Goal: Task Accomplishment & Management: Use online tool/utility

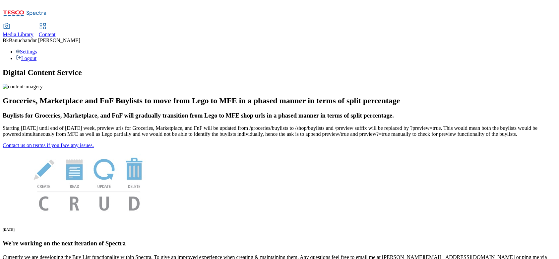
click at [34, 32] on span "Media Library" at bounding box center [18, 35] width 31 height 6
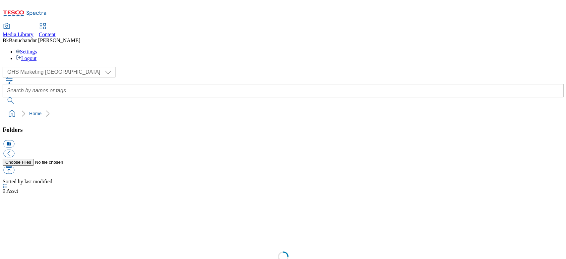
select select "flare-ghs-mktg"
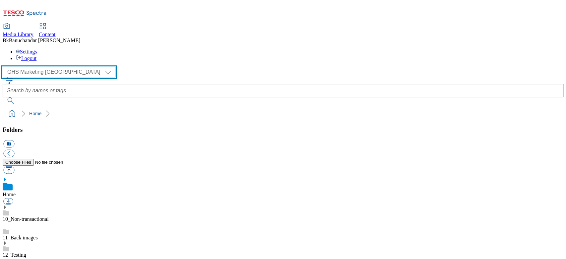
click at [35, 67] on select "GHS Marketing UK iGHS Marketing CE MCA CZ MCA HU MCA SK" at bounding box center [59, 72] width 113 height 11
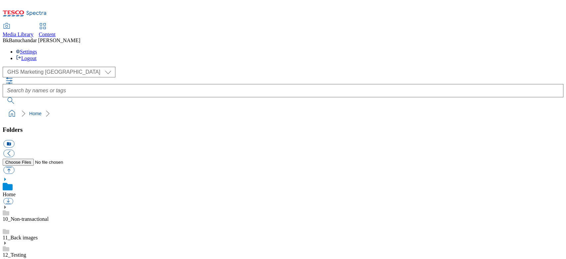
click at [102, 67] on div "( optional ) GHS Marketing UK iGHS Marketing CE MCA CZ MCA HU MCA SK GHS Market…" at bounding box center [283, 72] width 561 height 11
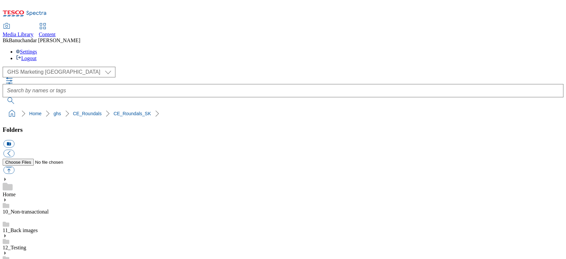
scroll to position [221, 0]
drag, startPoint x: 395, startPoint y: 145, endPoint x: 505, endPoint y: 144, distance: 109.1
copy div "rounded_super_department_ovocie_zelenina"
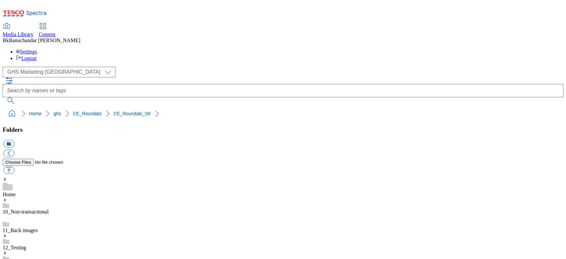
paste input "text"
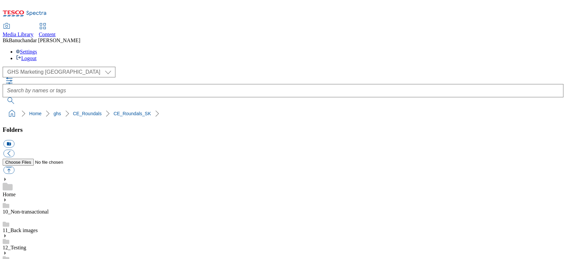
type input "rounded_super_department_ovocie_zelenina"
